Goal: Find specific page/section: Find specific page/section

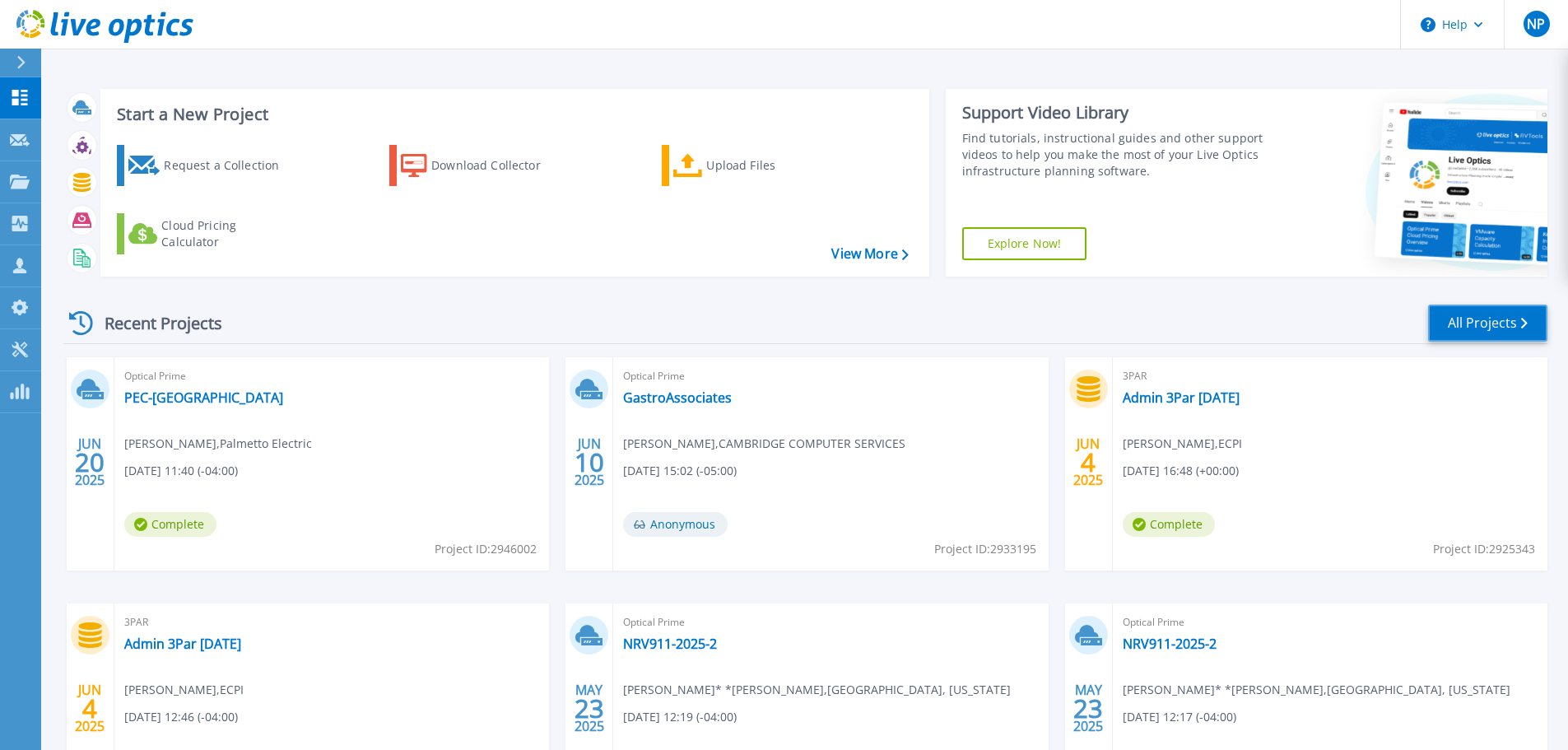
click at [1497, 323] on link "All Projects" at bounding box center [1487, 322] width 119 height 37
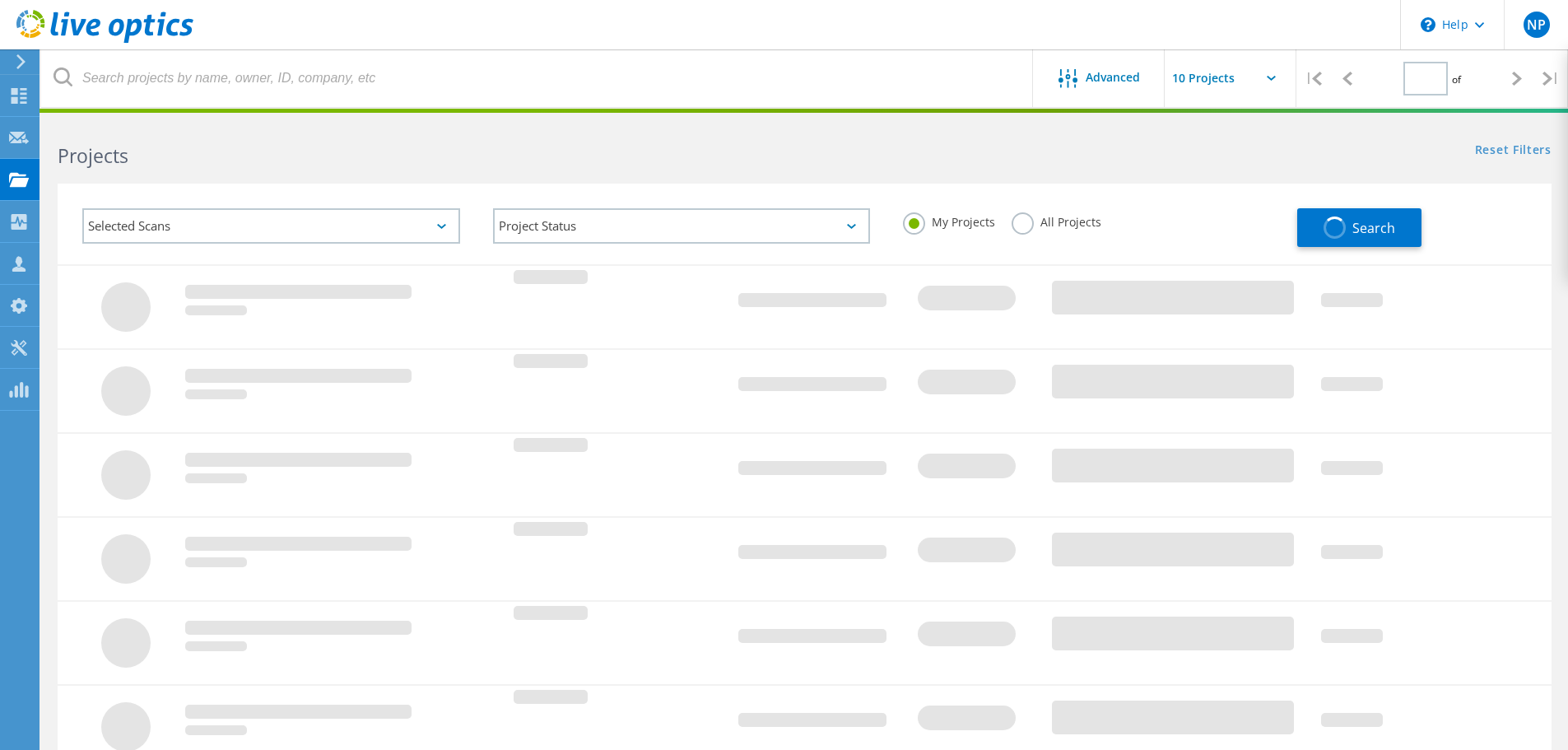
type input "1"
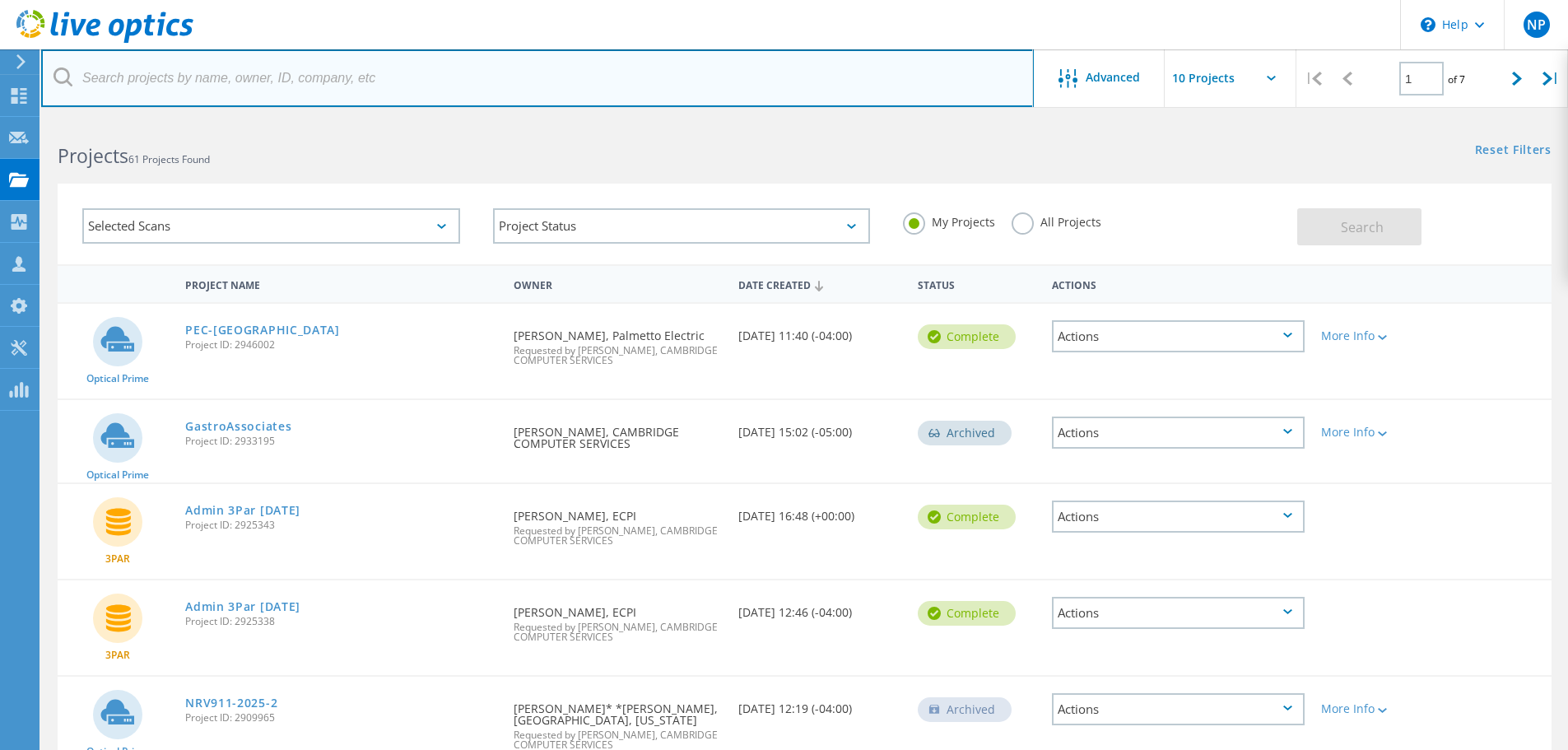
click at [317, 82] on input "text" at bounding box center [537, 78] width 993 height 57
type input "hydro"
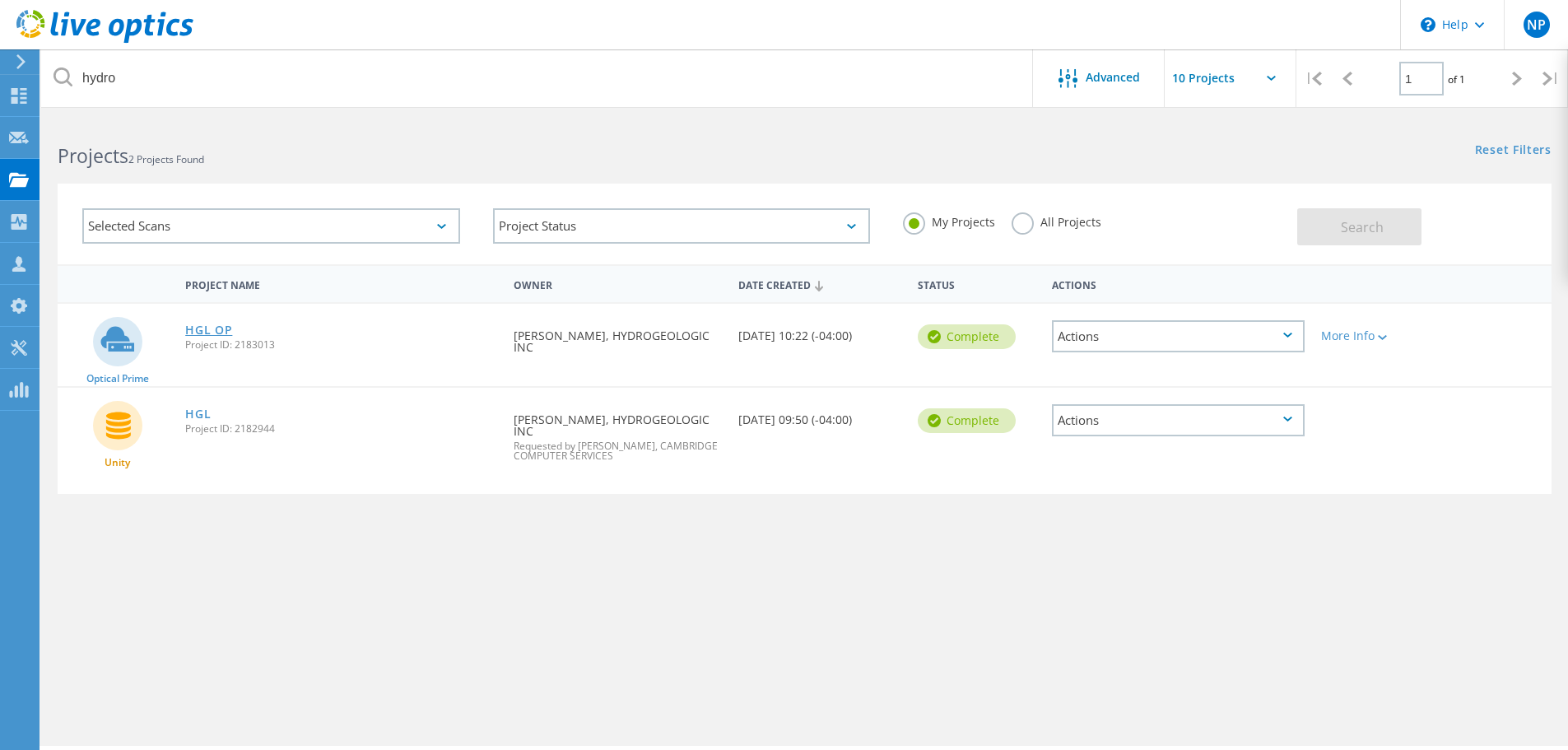
click at [218, 334] on link "HGL OP" at bounding box center [209, 330] width 47 height 11
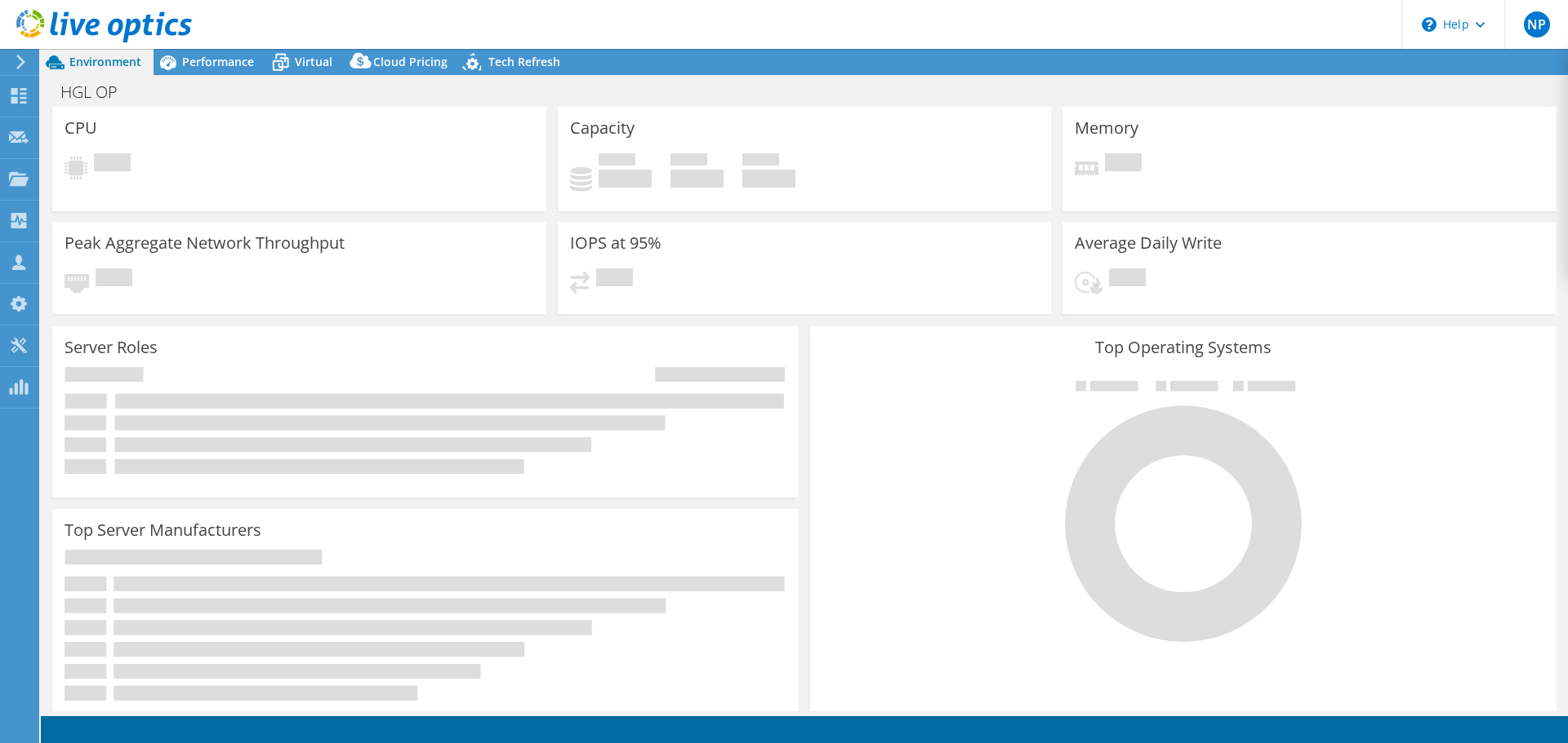
select select "USD"
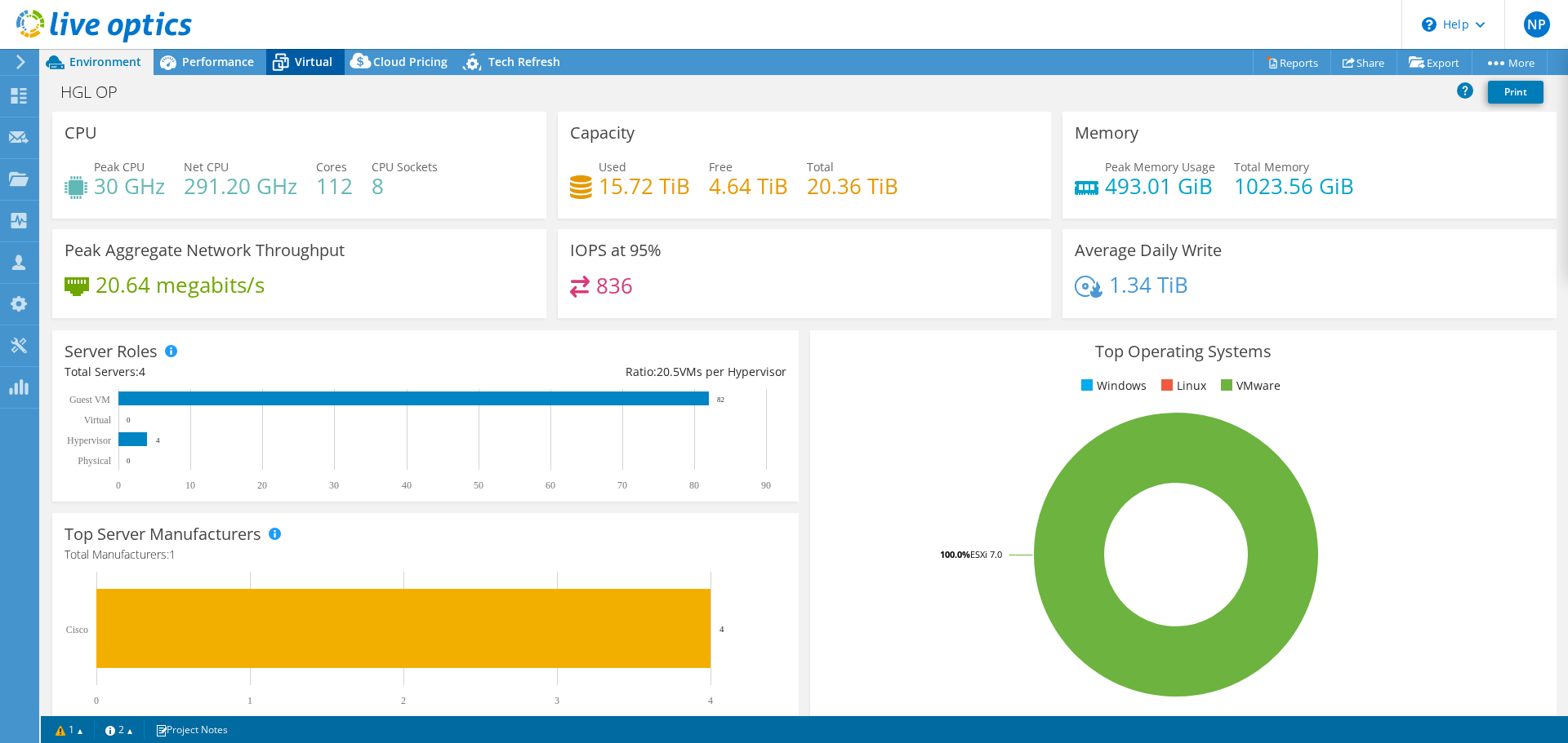
click at [305, 69] on span "Virtual" at bounding box center [313, 61] width 37 height 16
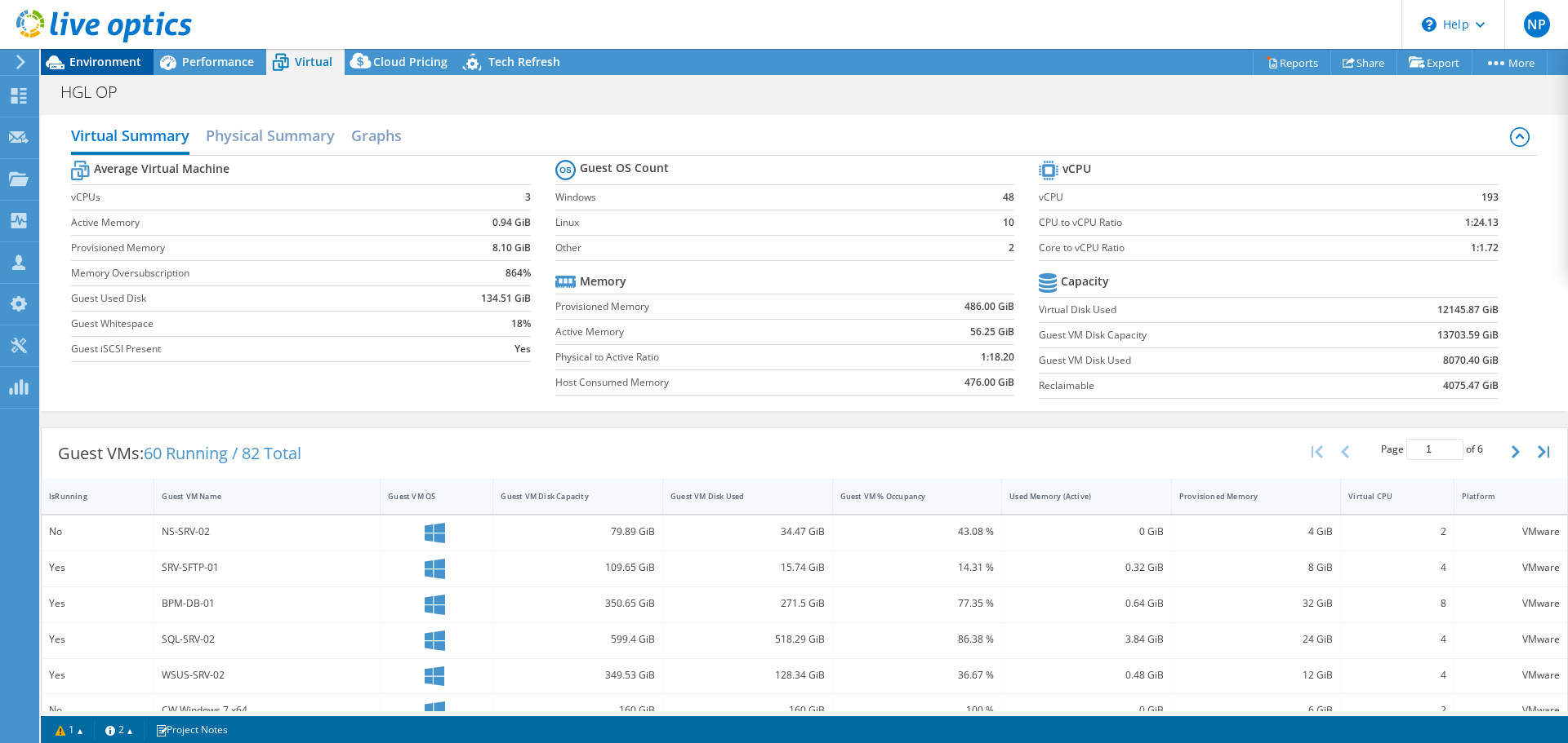
click at [92, 61] on span "Environment" at bounding box center [104, 61] width 72 height 16
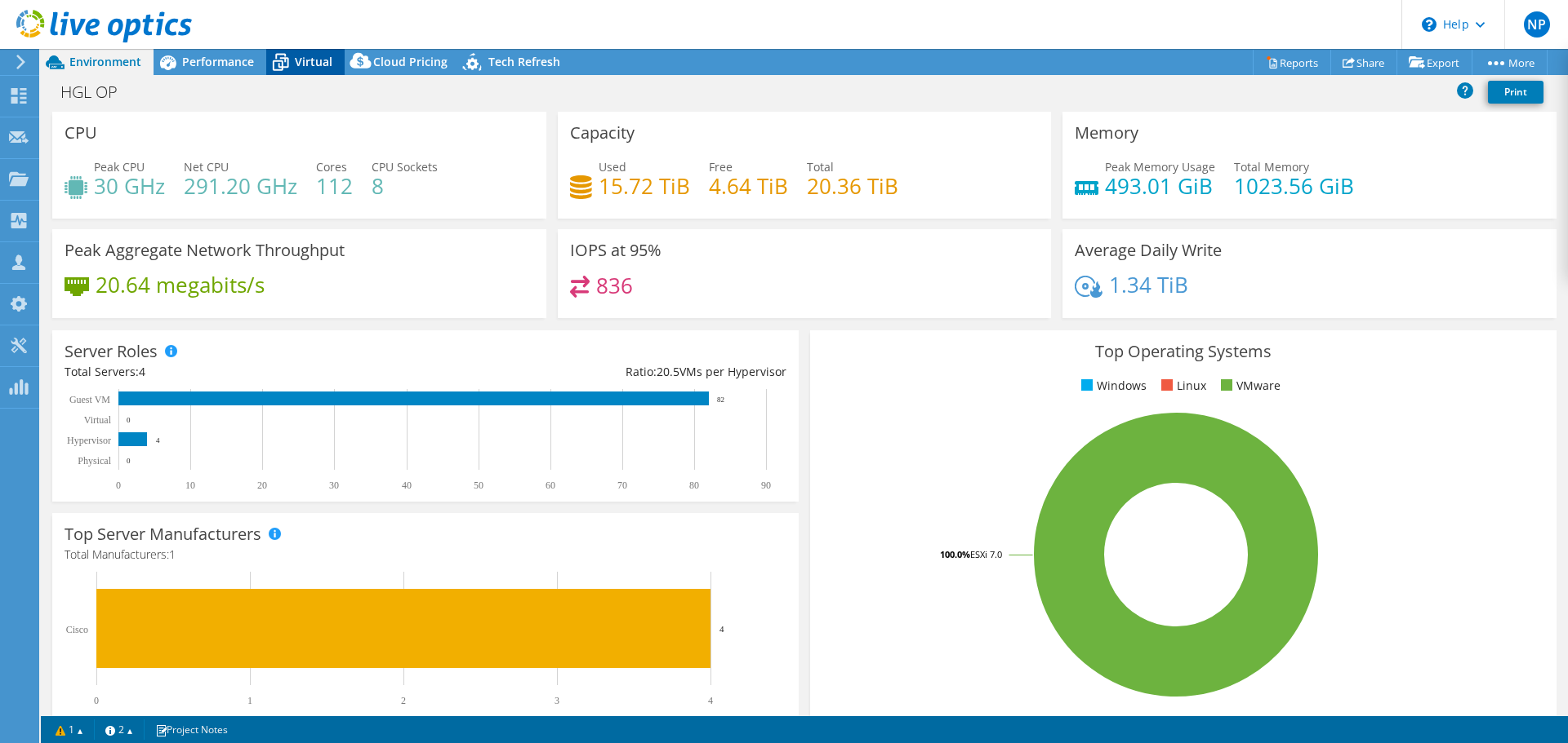
click at [302, 63] on span "Virtual" at bounding box center [313, 61] width 37 height 16
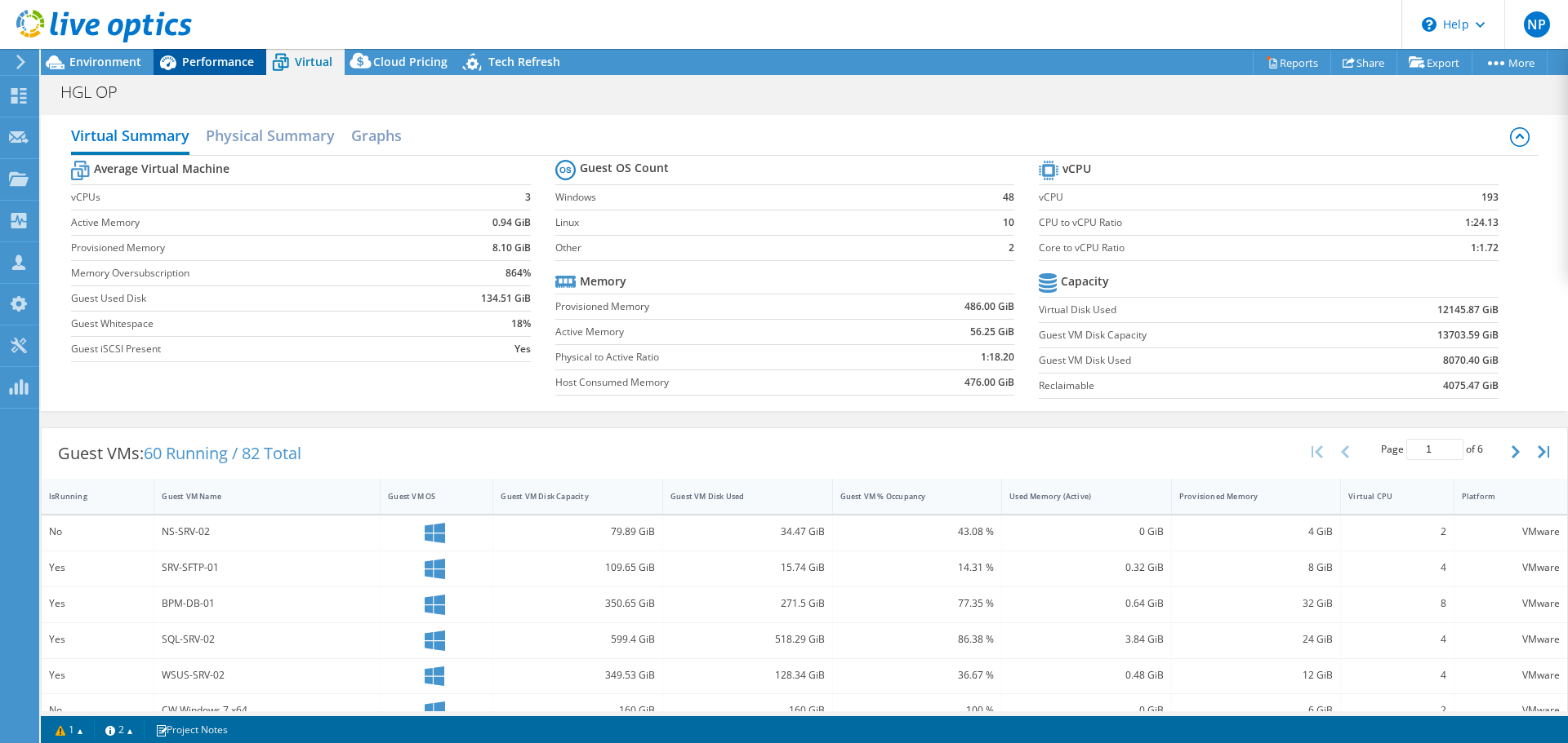
click at [232, 62] on span "Performance" at bounding box center [217, 61] width 72 height 16
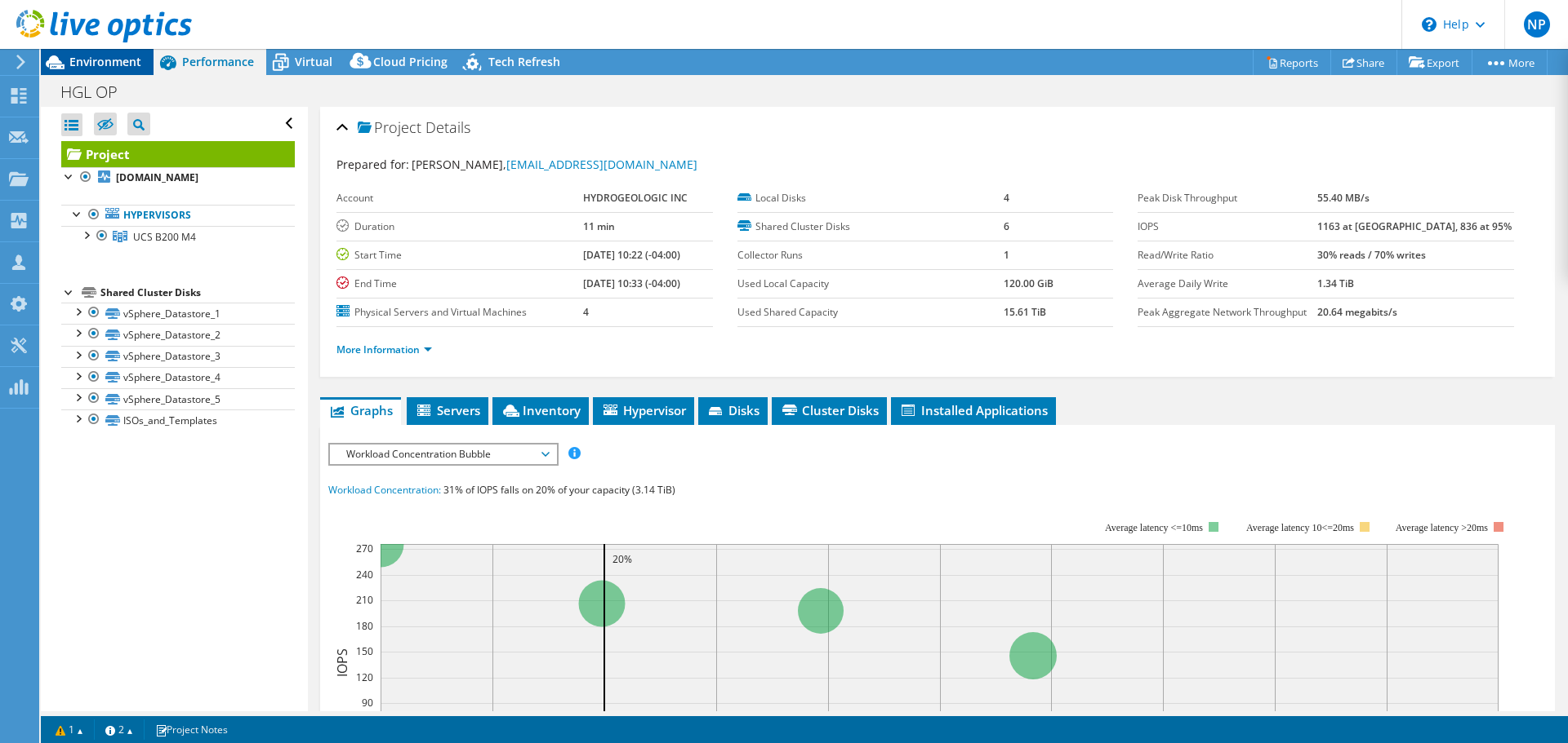
click at [102, 61] on span "Environment" at bounding box center [104, 61] width 72 height 16
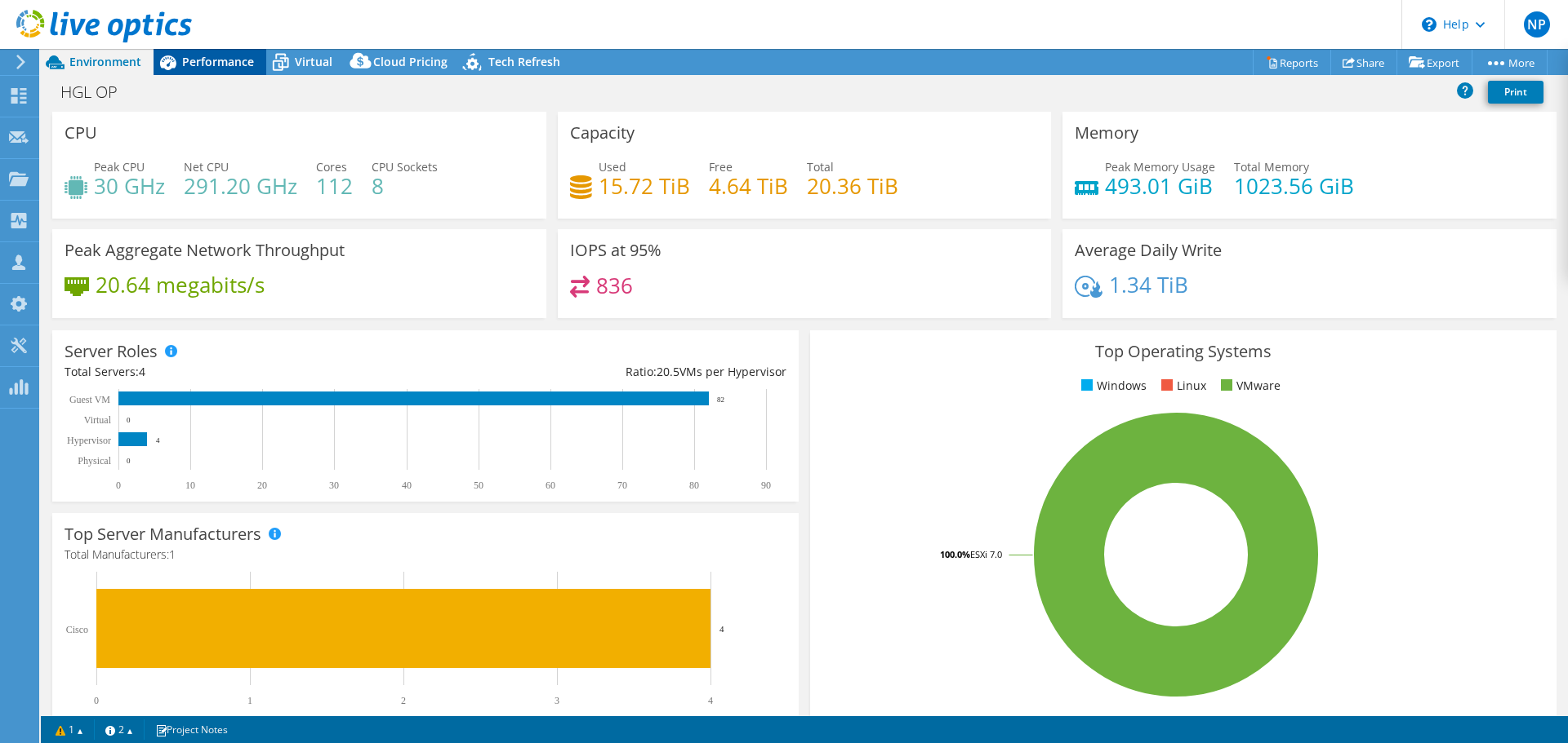
click at [219, 63] on span "Performance" at bounding box center [217, 61] width 72 height 16
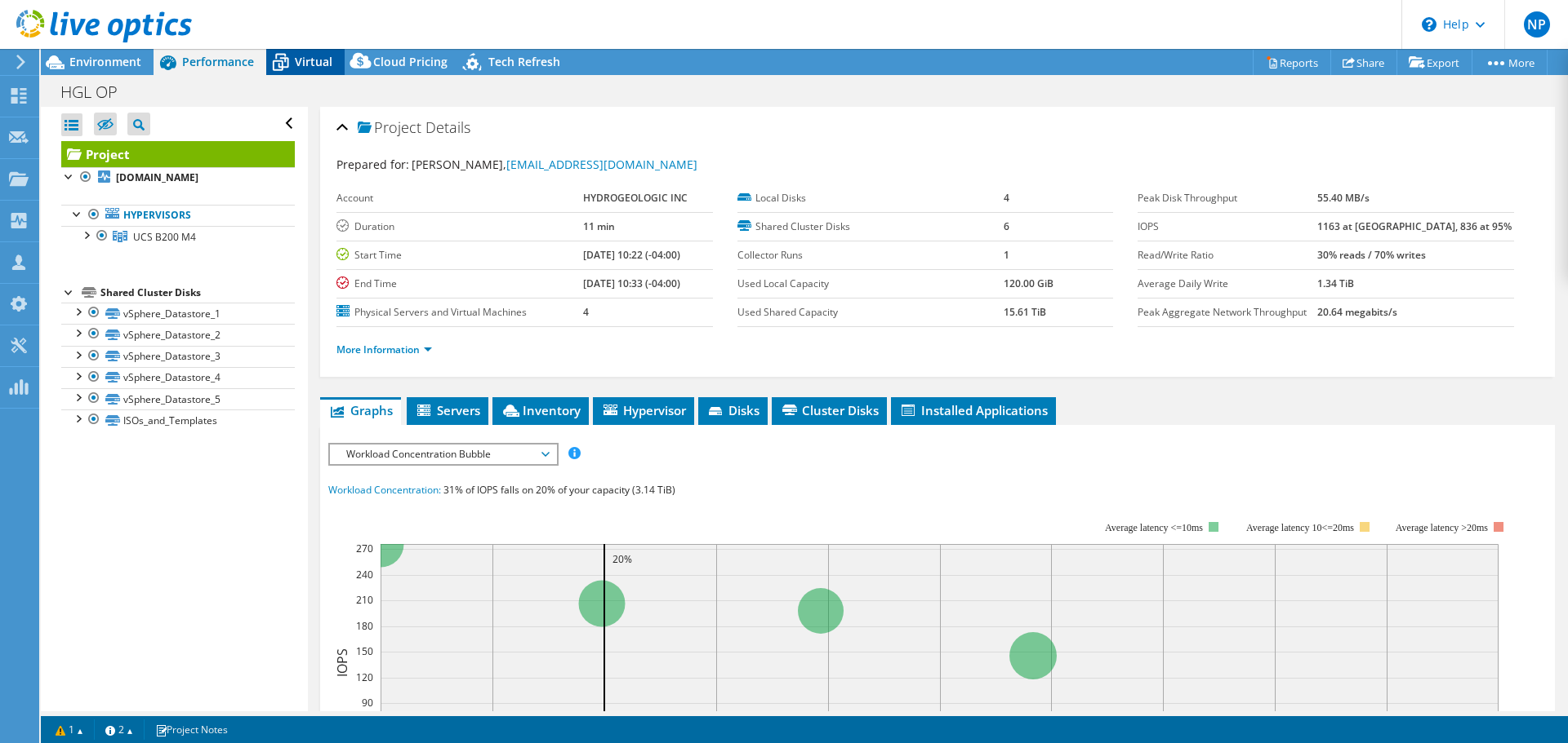
click at [285, 60] on icon at bounding box center [280, 62] width 29 height 29
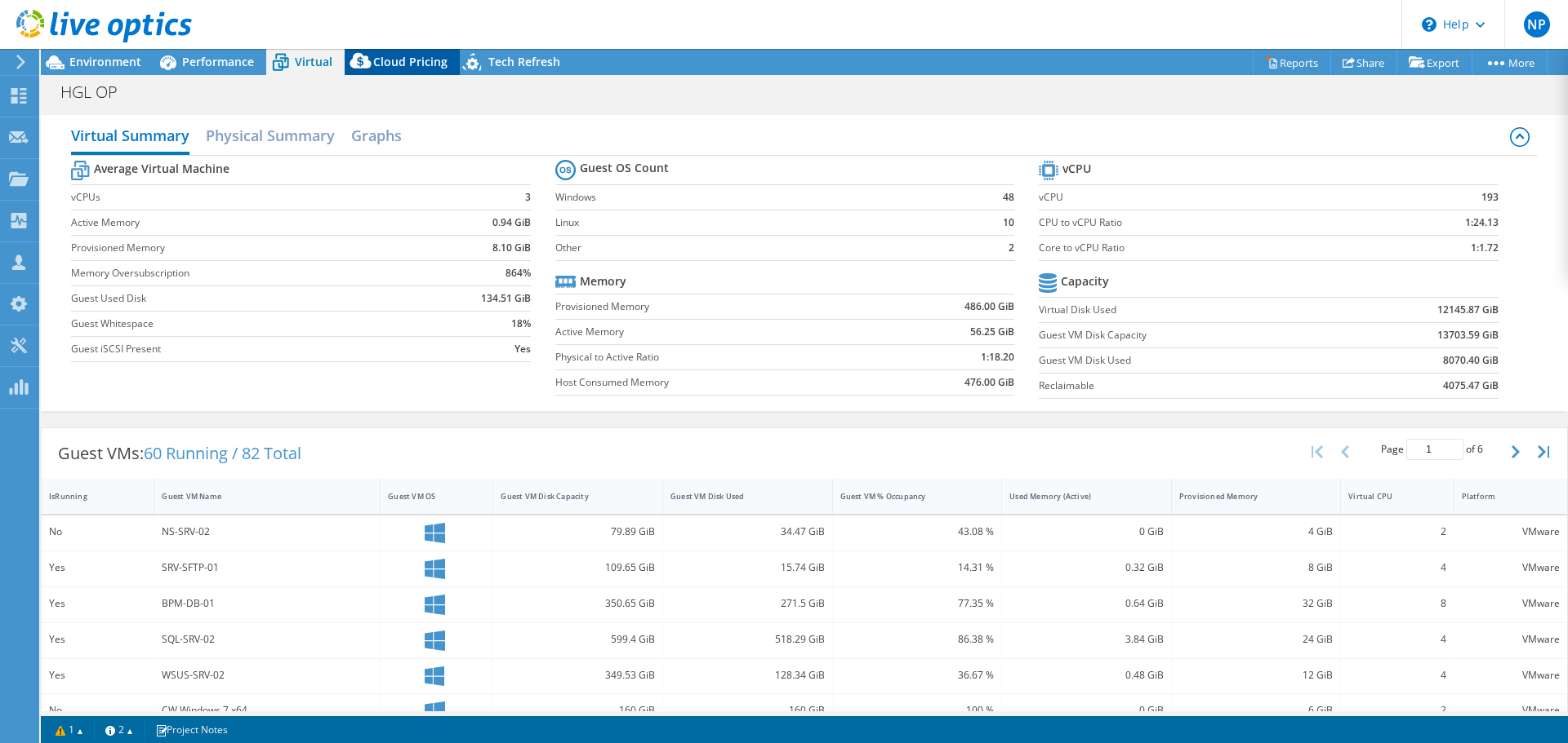
click at [393, 62] on span "Cloud Pricing" at bounding box center [410, 61] width 75 height 16
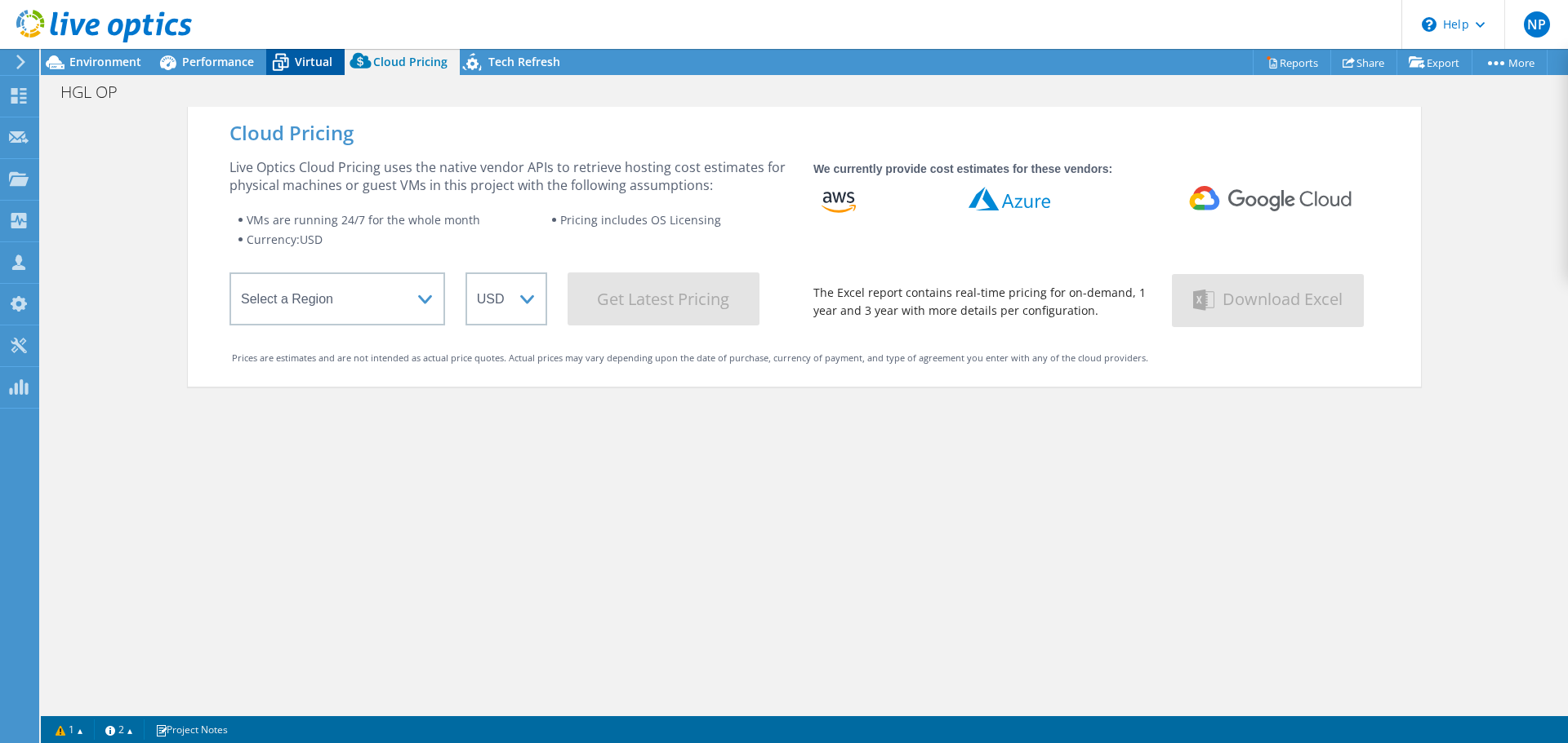
click at [314, 60] on span "Virtual" at bounding box center [313, 61] width 37 height 16
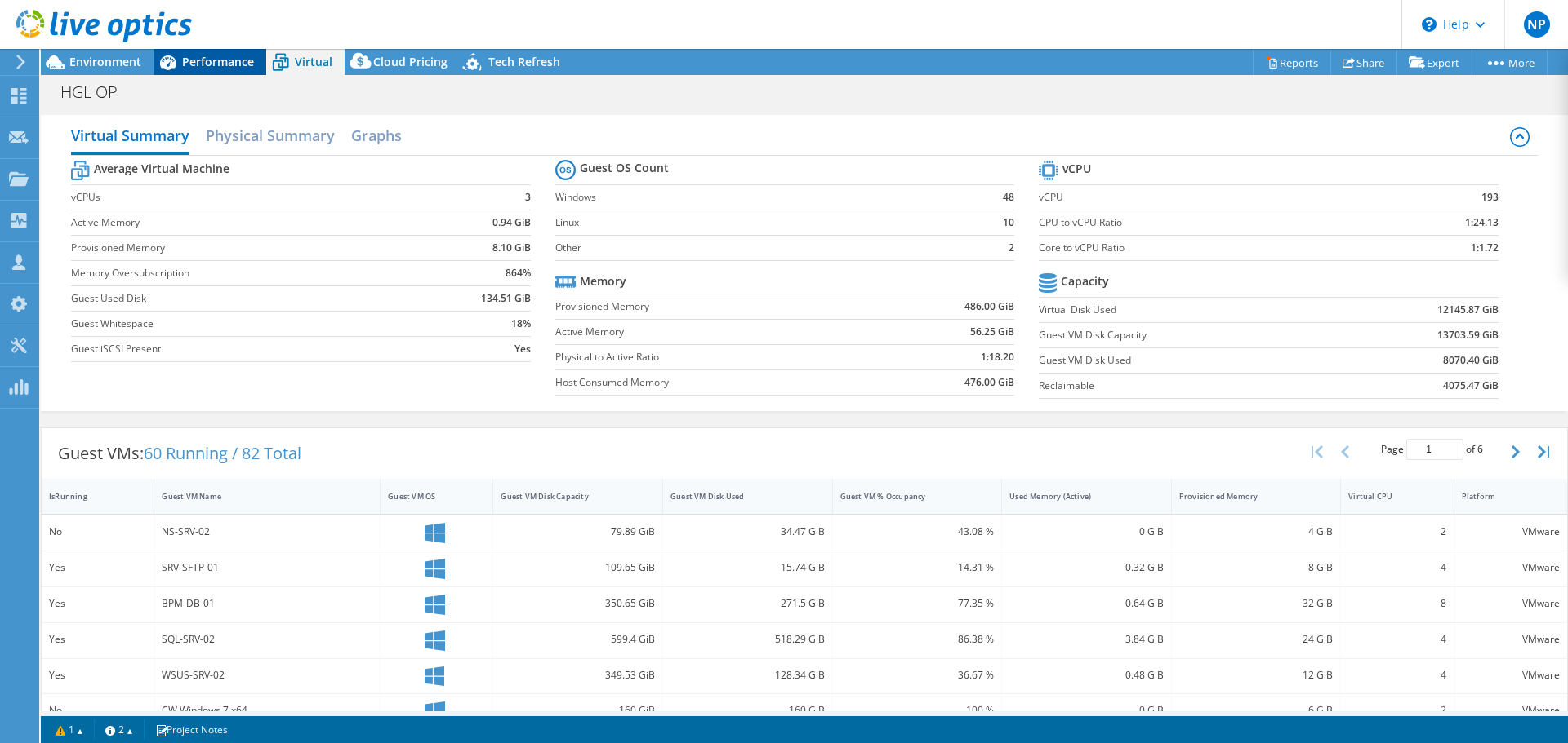
click at [241, 58] on span "Performance" at bounding box center [217, 61] width 72 height 16
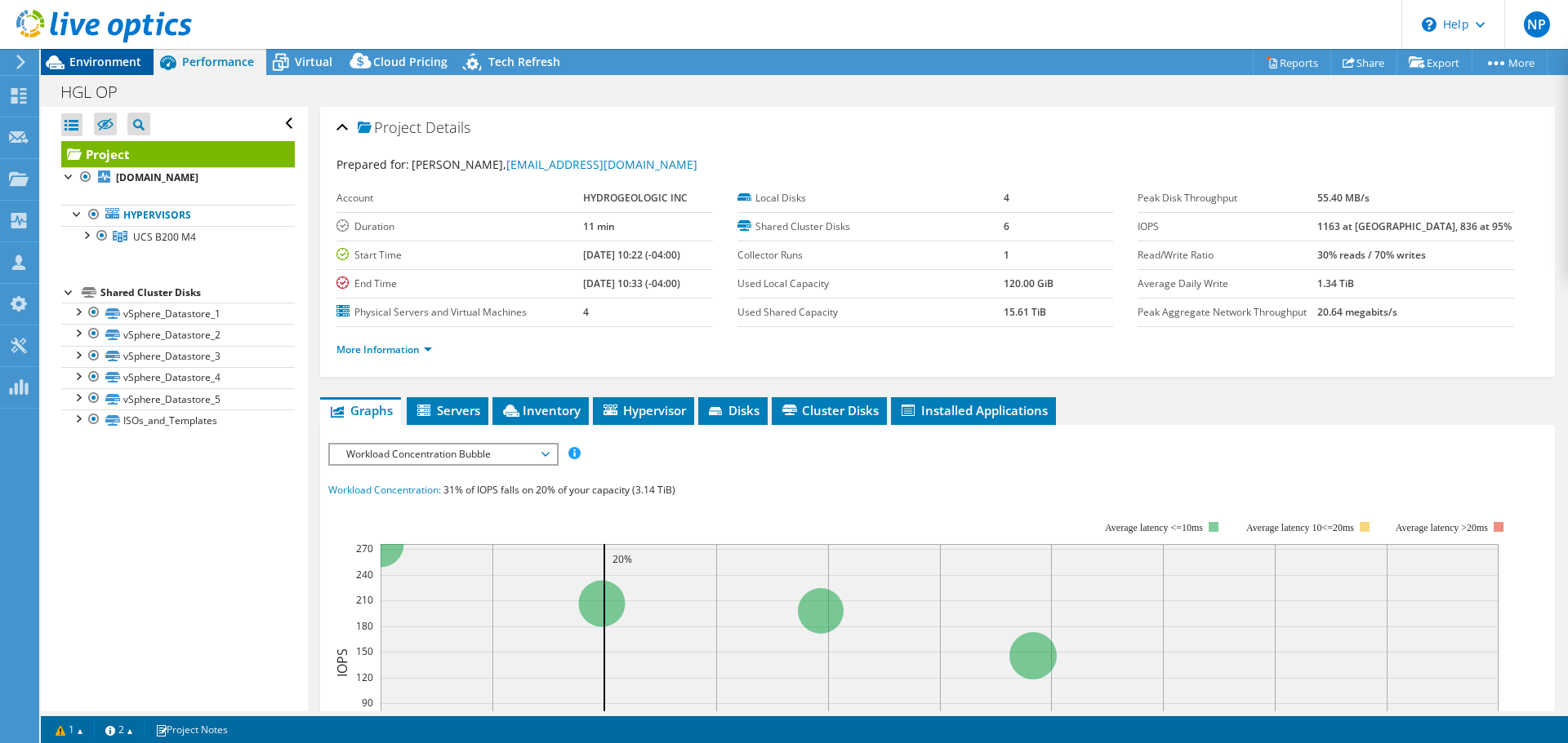
click at [132, 59] on span "Environment" at bounding box center [104, 61] width 72 height 16
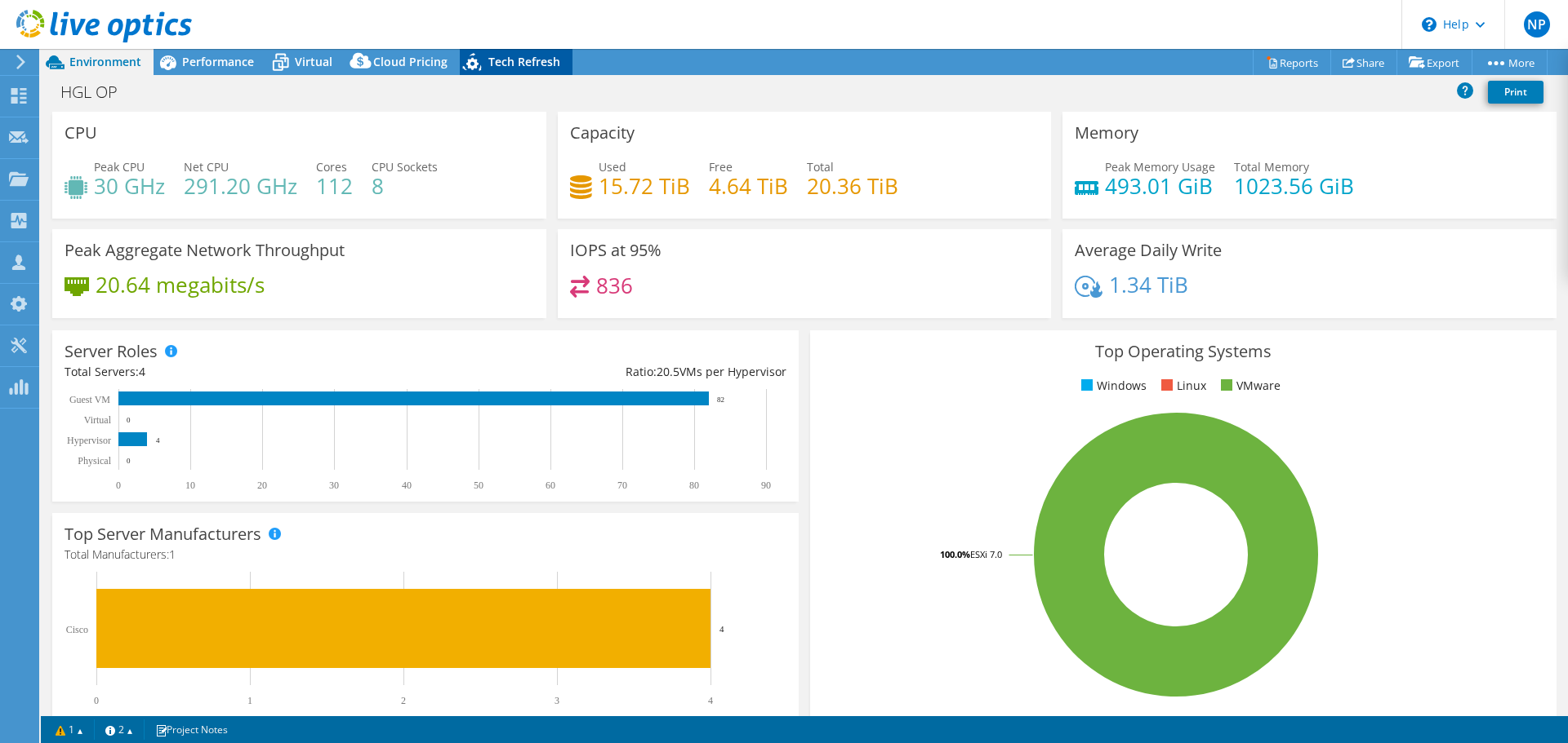
click at [488, 64] on span "Tech Refresh" at bounding box center [524, 61] width 72 height 16
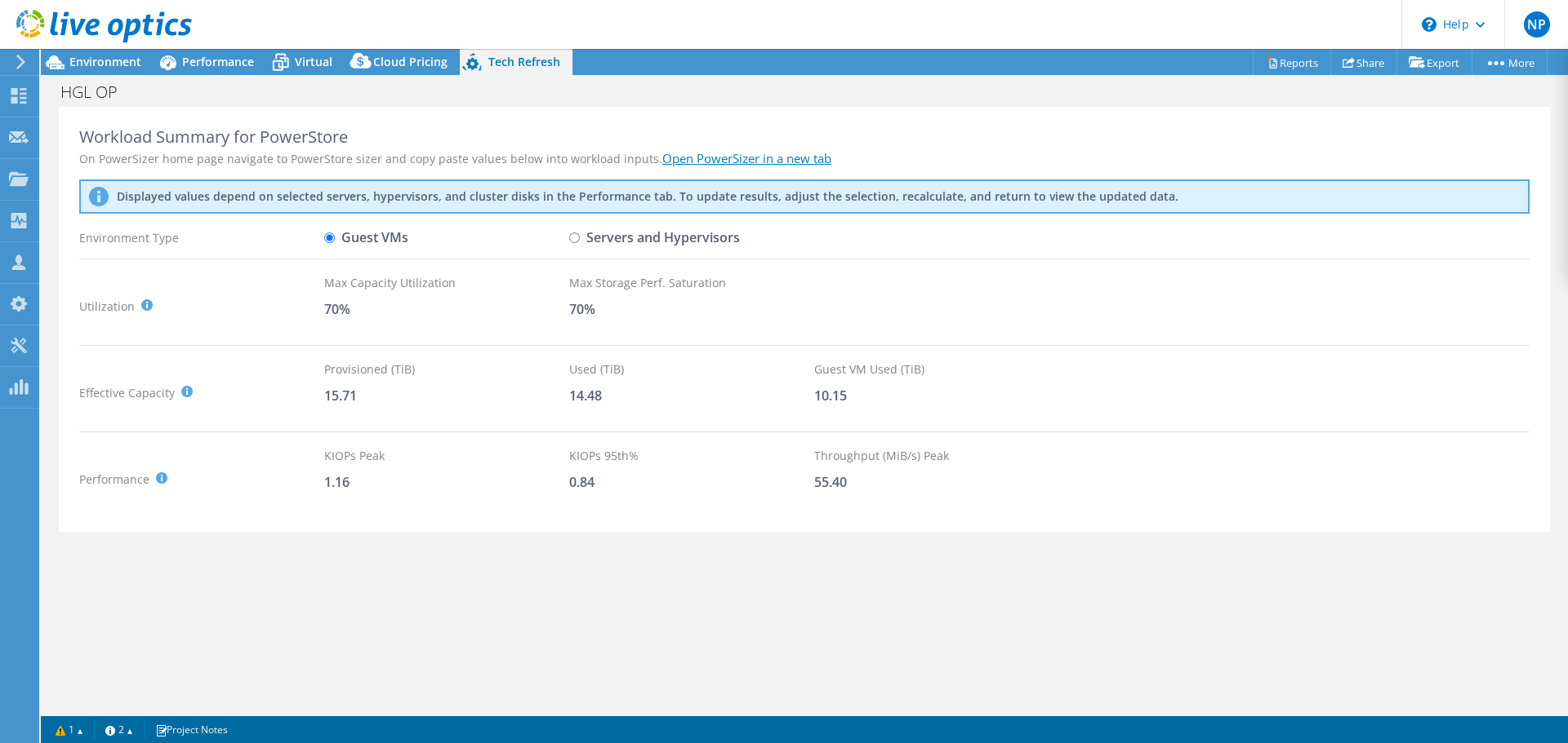
click at [577, 238] on input "Servers and Hypervisors" at bounding box center [574, 237] width 10 height 10
radio input "true"
radio input "false"
click at [112, 62] on span "Environment" at bounding box center [104, 61] width 72 height 16
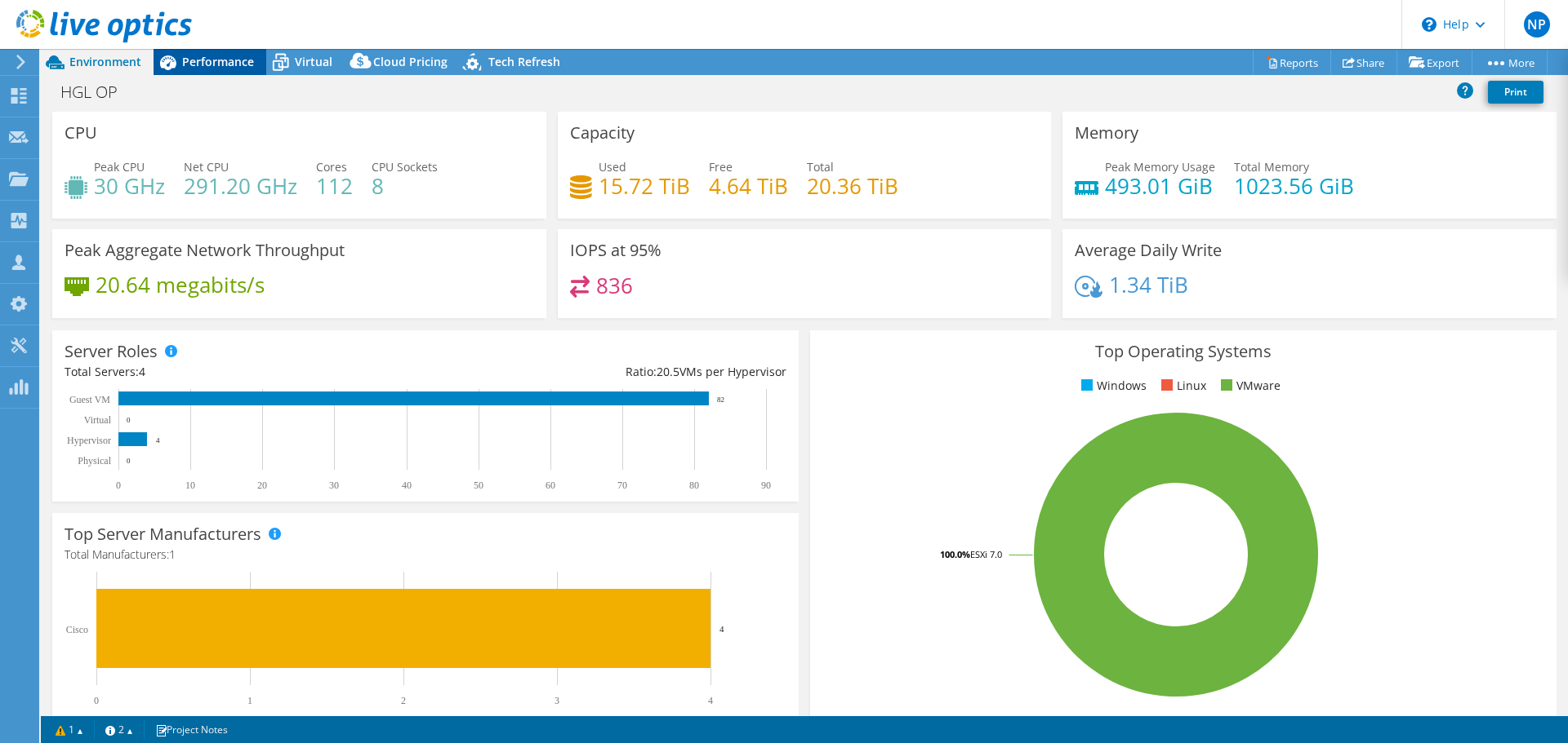
click at [221, 69] on span "Performance" at bounding box center [217, 61] width 72 height 16
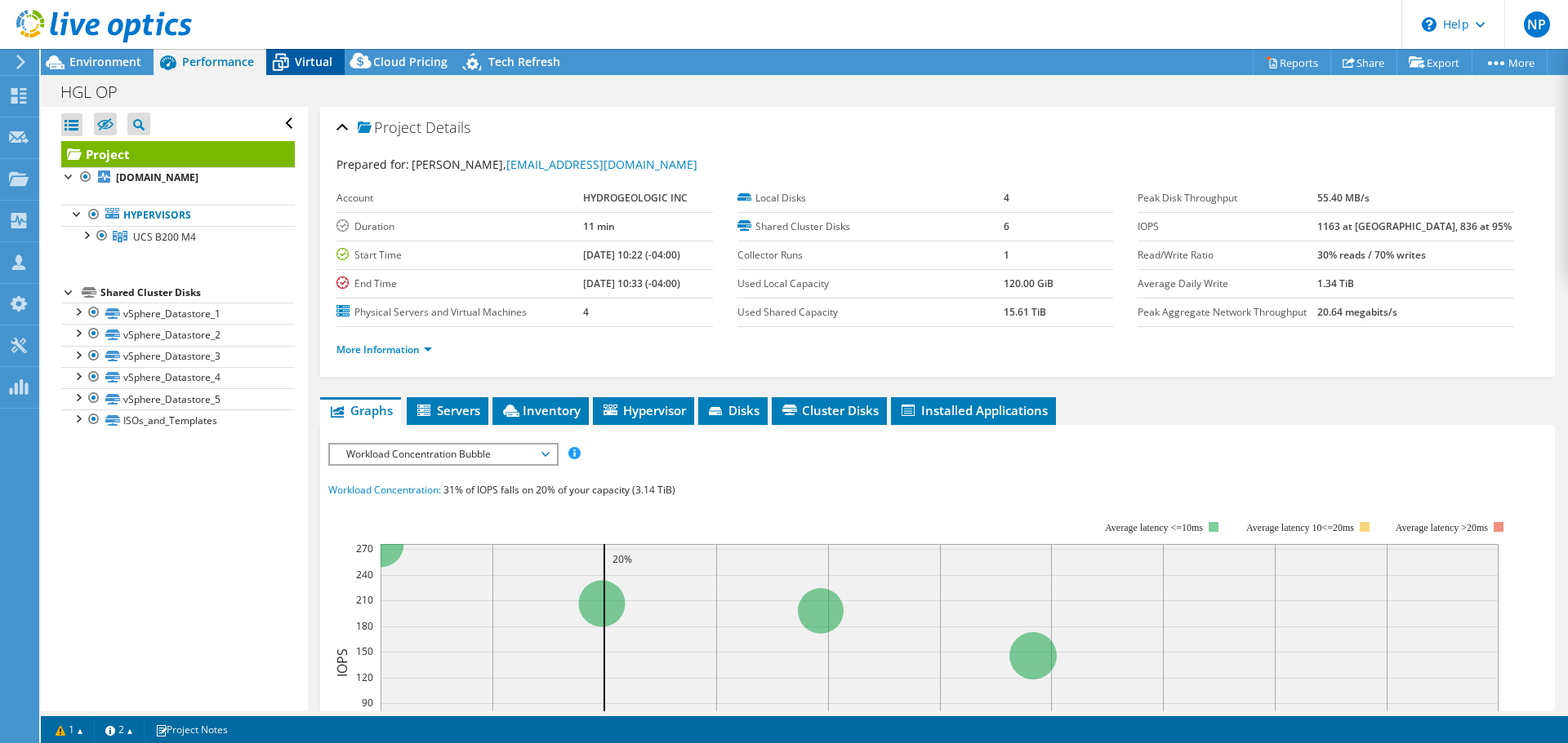
click at [294, 68] on div "Virtual" at bounding box center [306, 62] width 78 height 26
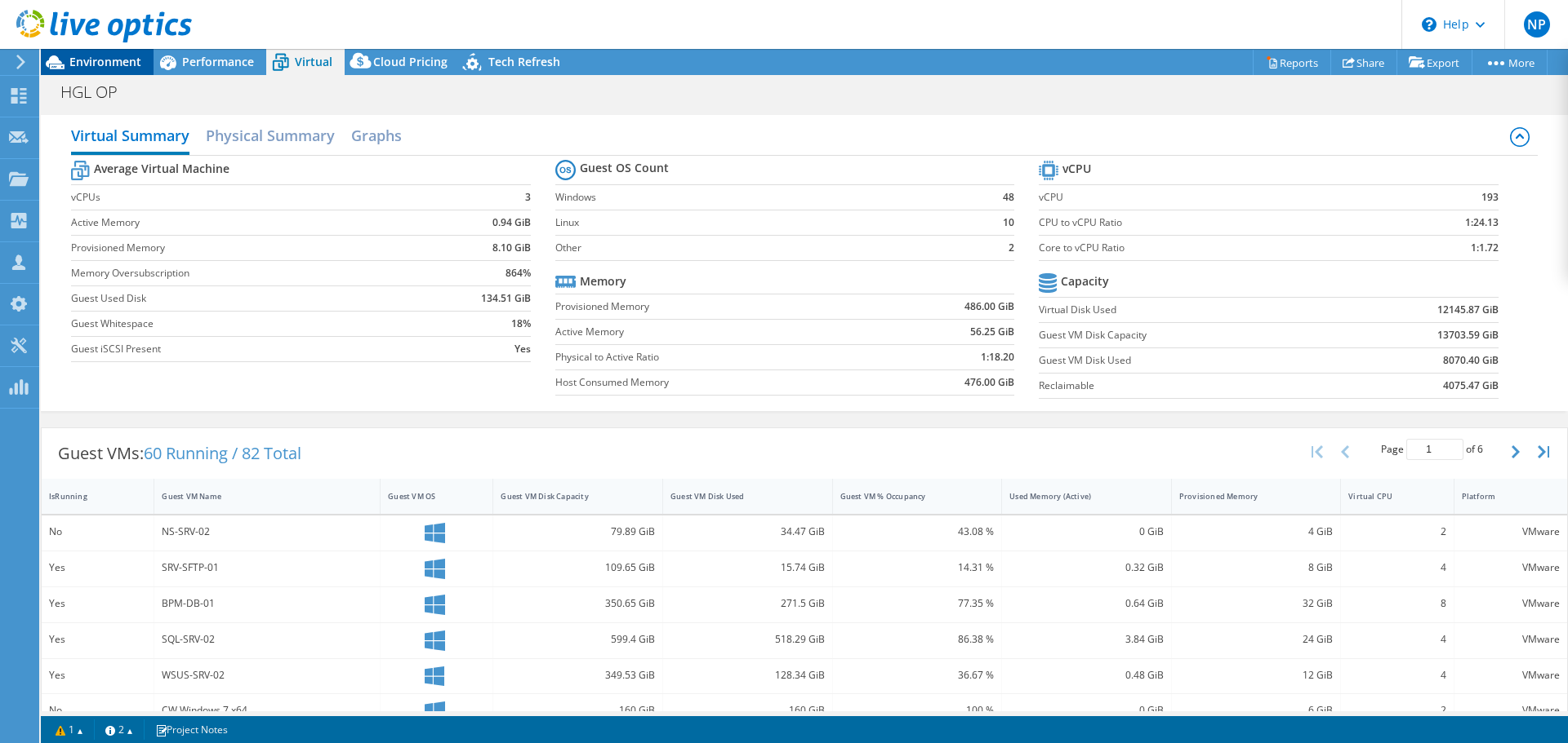
click at [110, 61] on span "Environment" at bounding box center [104, 61] width 72 height 16
